Goal: Entertainment & Leisure: Browse casually

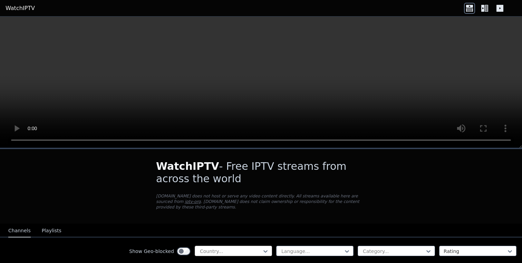
click at [227, 246] on div "Country..." at bounding box center [233, 251] width 77 height 10
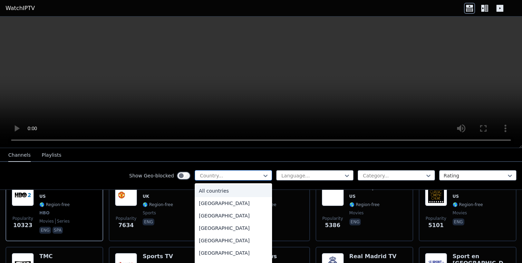
scroll to position [94, 0]
type input "***"
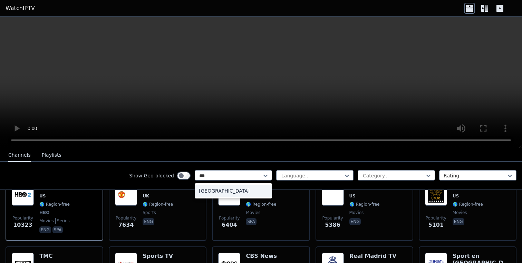
click at [214, 192] on div "[GEOGRAPHIC_DATA]" at bounding box center [233, 191] width 77 height 12
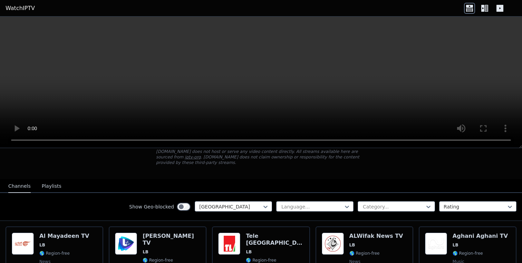
scroll to position [46, 0]
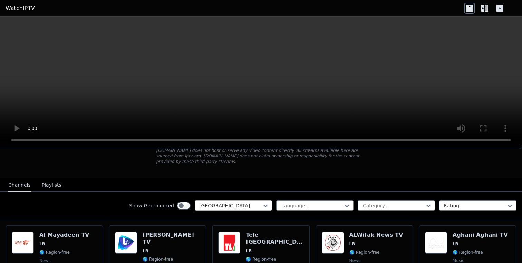
click at [210, 208] on div at bounding box center [230, 205] width 63 height 7
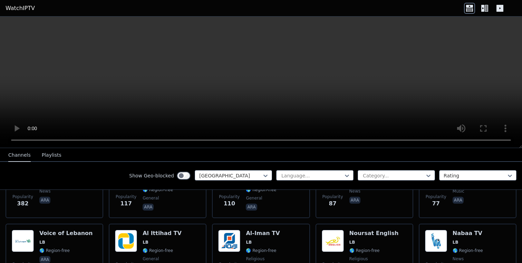
scroll to position [302, 0]
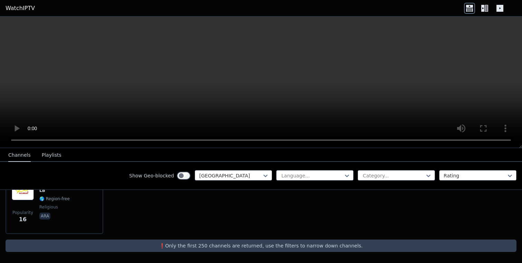
click at [411, 99] on video at bounding box center [261, 83] width 522 height 132
click at [54, 153] on button "Playlists" at bounding box center [52, 155] width 20 height 13
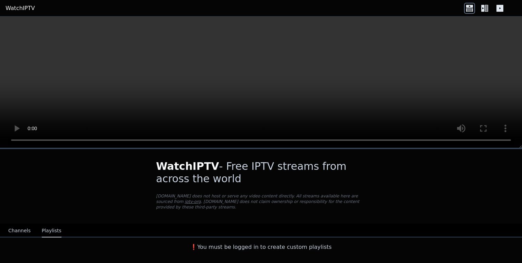
click at [18, 230] on button "Channels" at bounding box center [19, 231] width 22 height 13
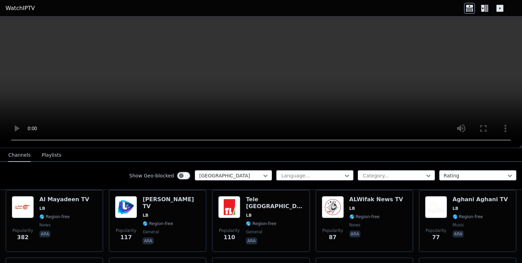
scroll to position [82, 0]
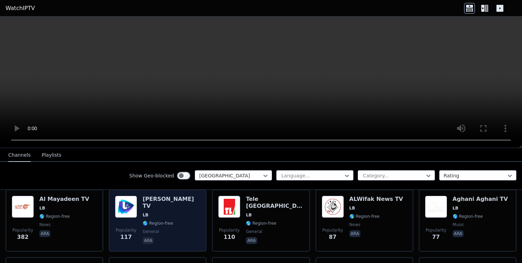
click at [131, 224] on span "Popularity 117" at bounding box center [126, 235] width 22 height 22
click at [126, 213] on img at bounding box center [126, 207] width 22 height 22
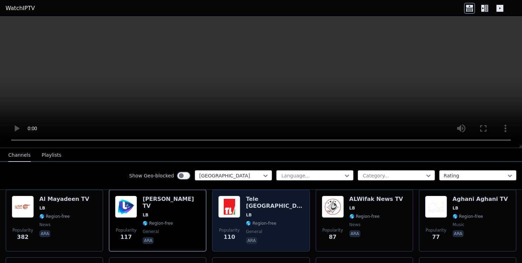
click at [237, 216] on img at bounding box center [229, 207] width 22 height 22
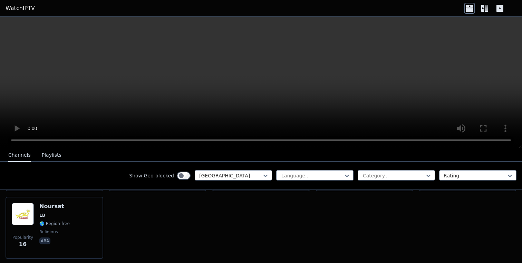
scroll to position [275, 0]
